Goal: Information Seeking & Learning: Learn about a topic

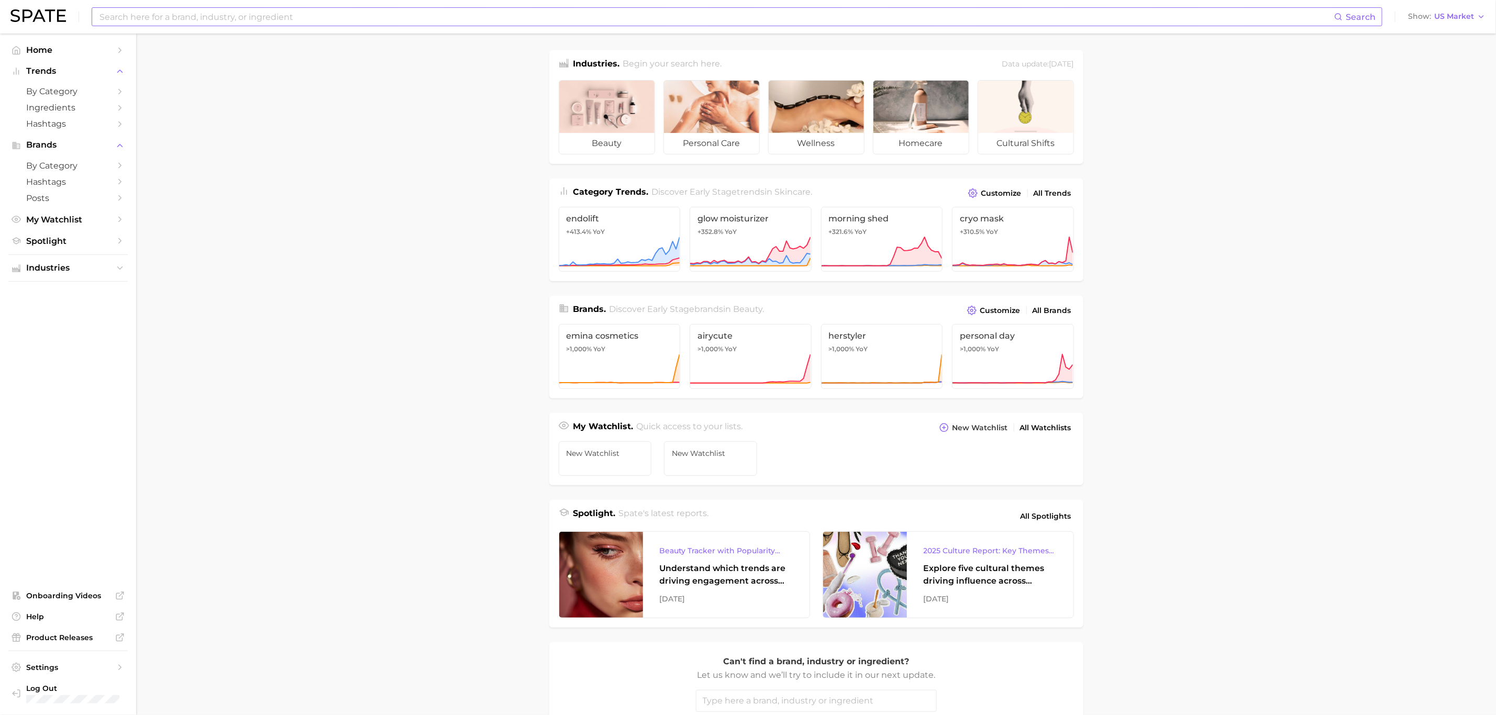
click at [216, 18] on input at bounding box center [716, 17] width 1236 height 18
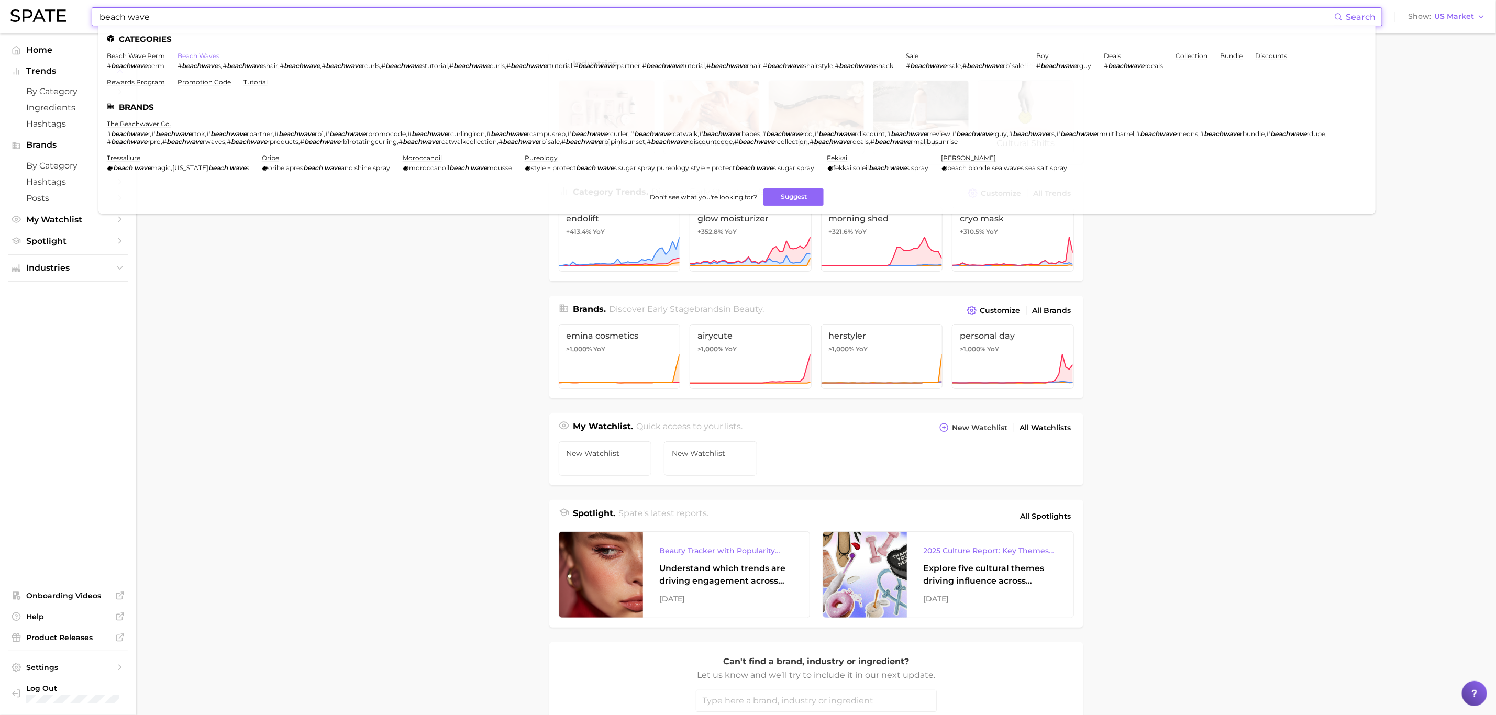
type input "beach wave"
click at [198, 55] on link "beach waves" at bounding box center [198, 56] width 42 height 8
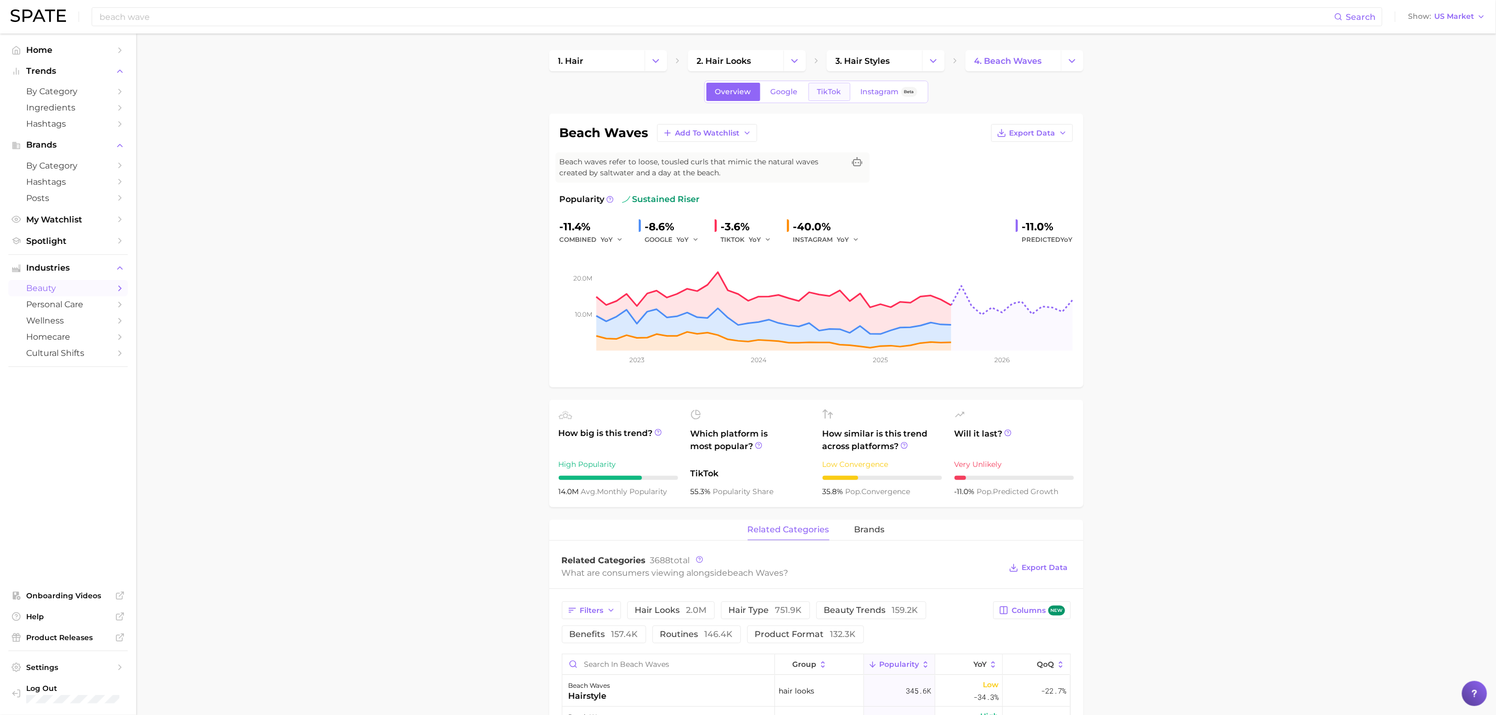
click at [833, 93] on span "TikTok" at bounding box center [829, 91] width 24 height 9
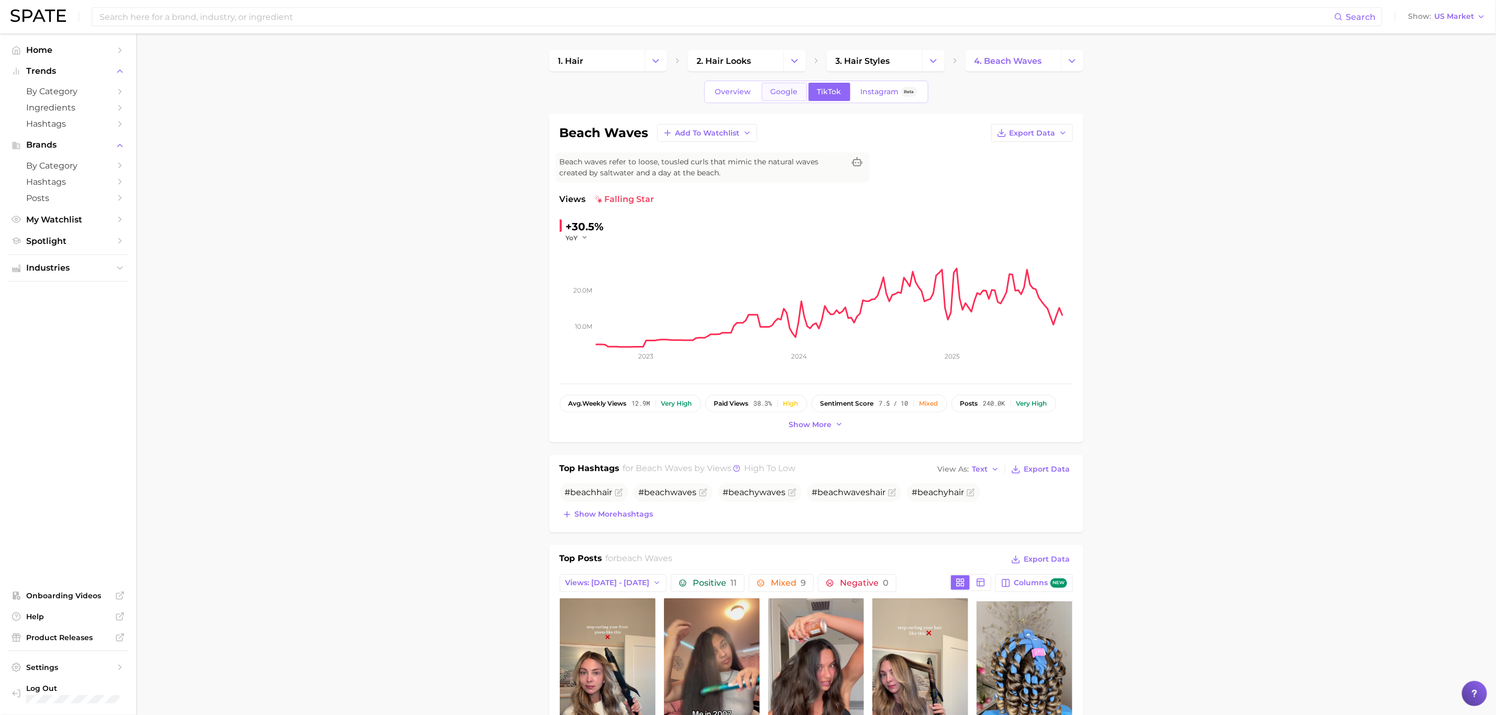
click at [784, 93] on span "Google" at bounding box center [784, 91] width 27 height 9
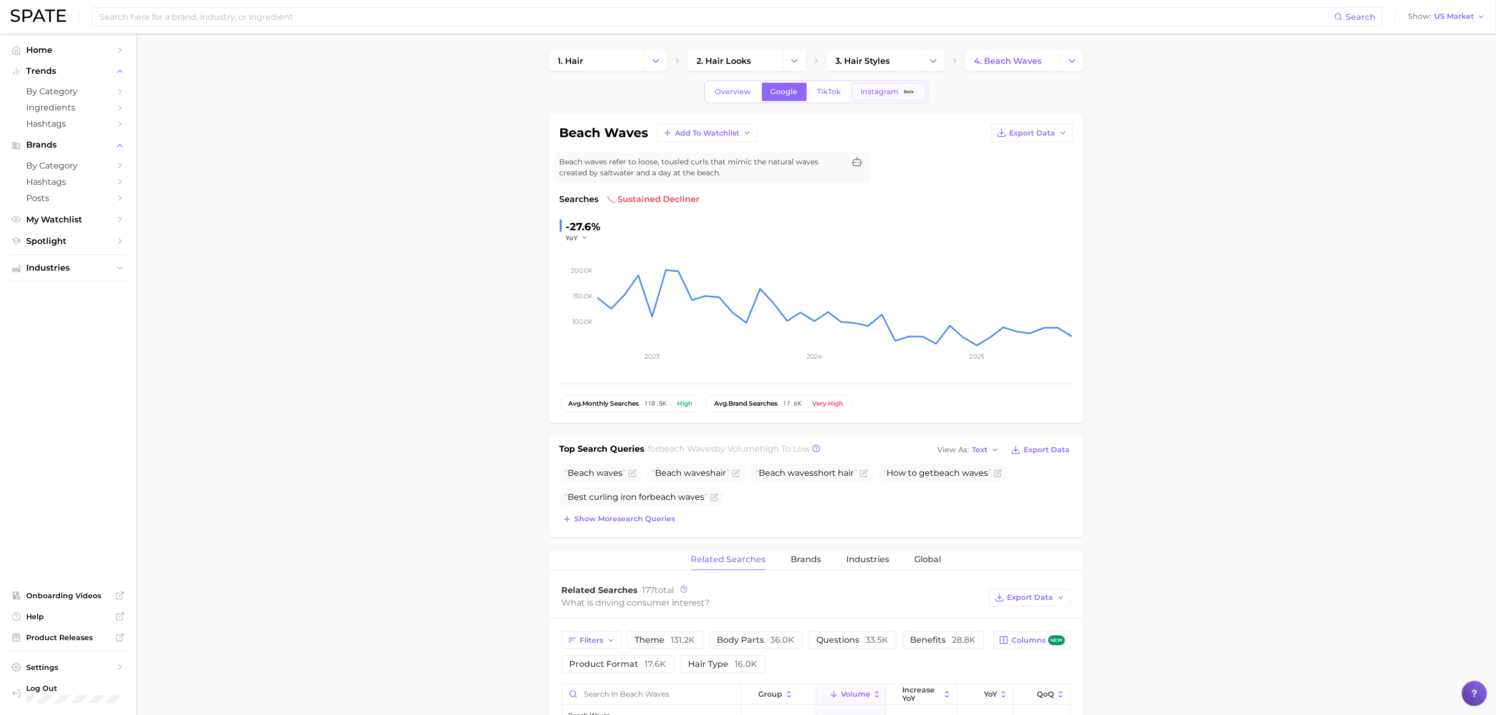
click at [864, 98] on link "Instagram Beta" at bounding box center [889, 92] width 74 height 18
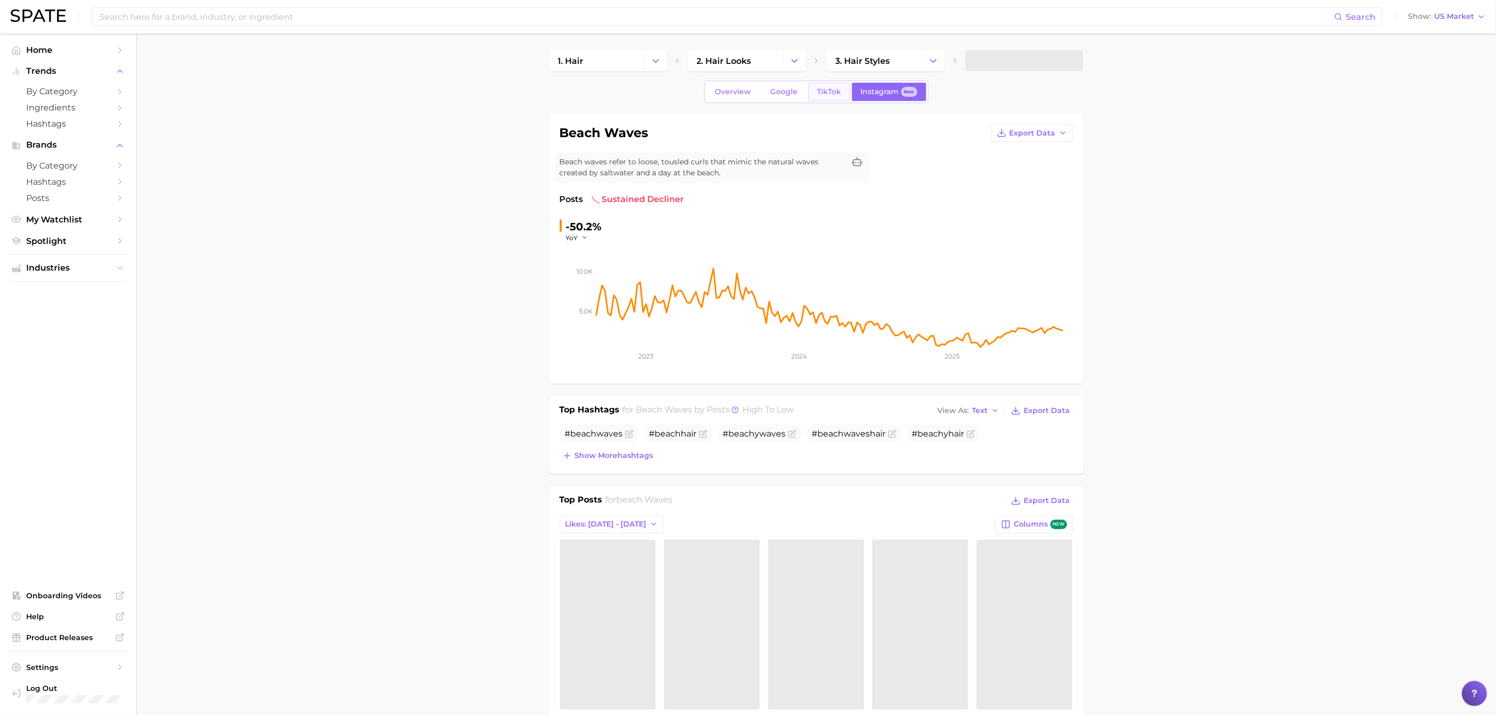
click at [820, 92] on span "TikTok" at bounding box center [829, 91] width 24 height 9
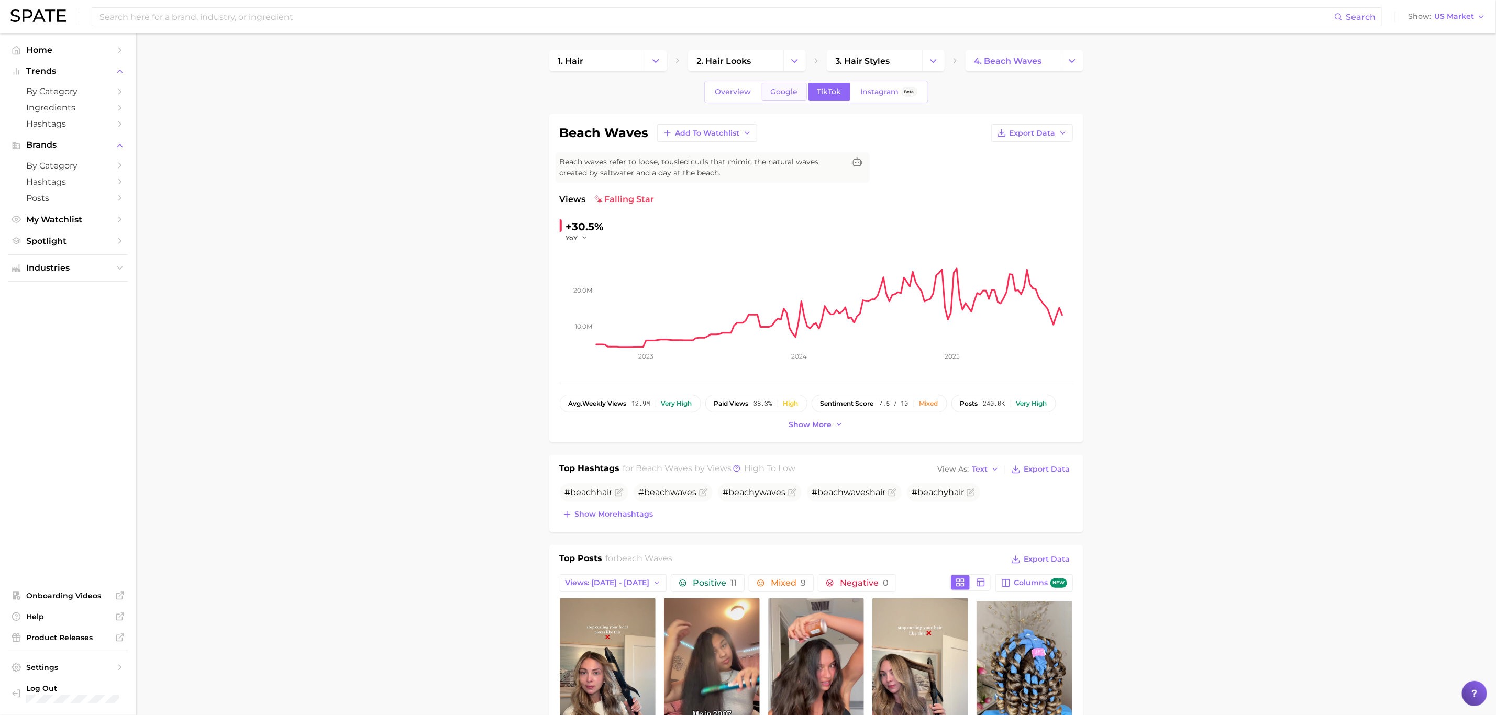
click at [795, 88] on span "Google" at bounding box center [784, 91] width 27 height 9
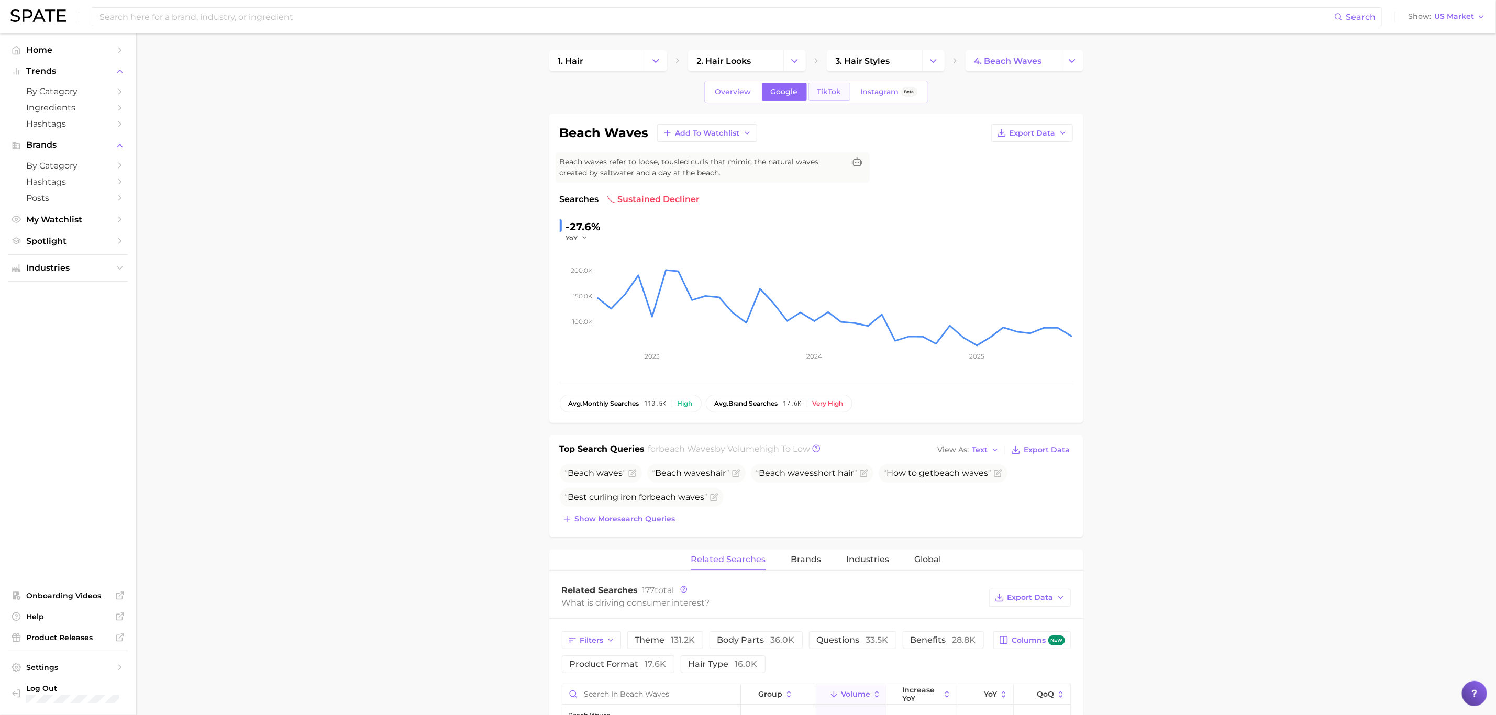
click at [821, 94] on span "TikTok" at bounding box center [829, 91] width 24 height 9
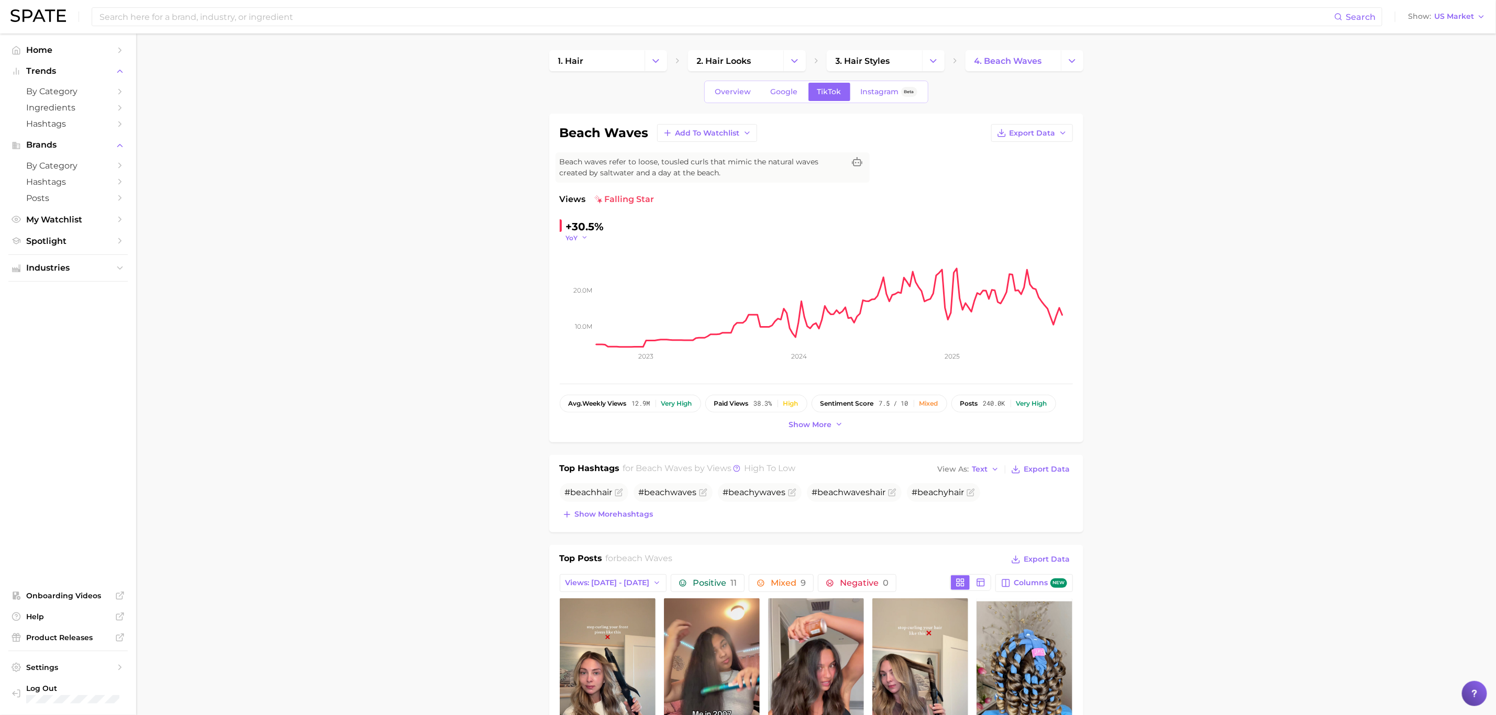
click at [582, 241] on icon "button" at bounding box center [584, 237] width 7 height 7
